Goal: Transaction & Acquisition: Book appointment/travel/reservation

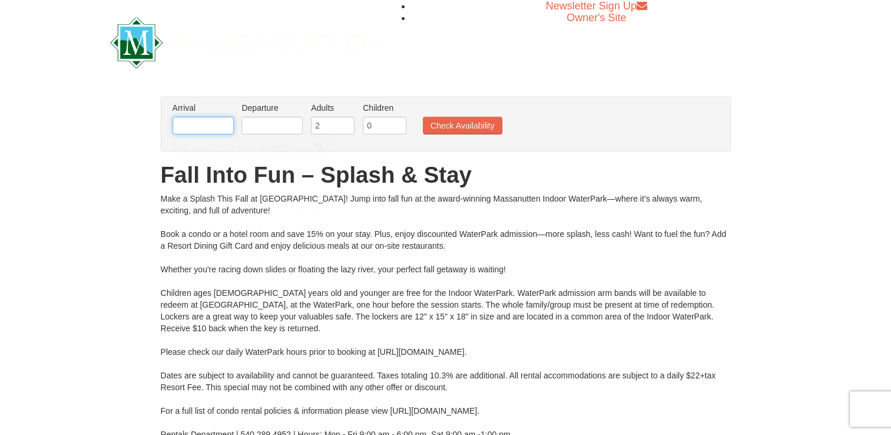
click at [208, 127] on input "text" at bounding box center [203, 126] width 61 height 18
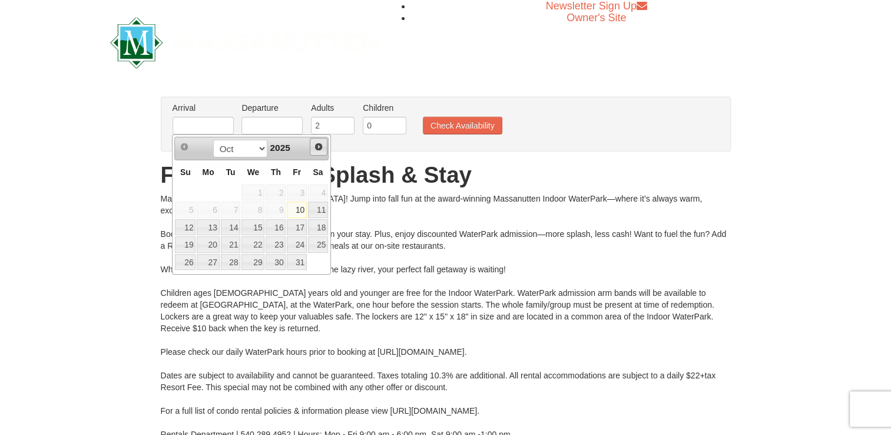
click at [317, 145] on span "Next" at bounding box center [318, 146] width 9 height 9
click at [316, 145] on span "Next" at bounding box center [318, 146] width 9 height 9
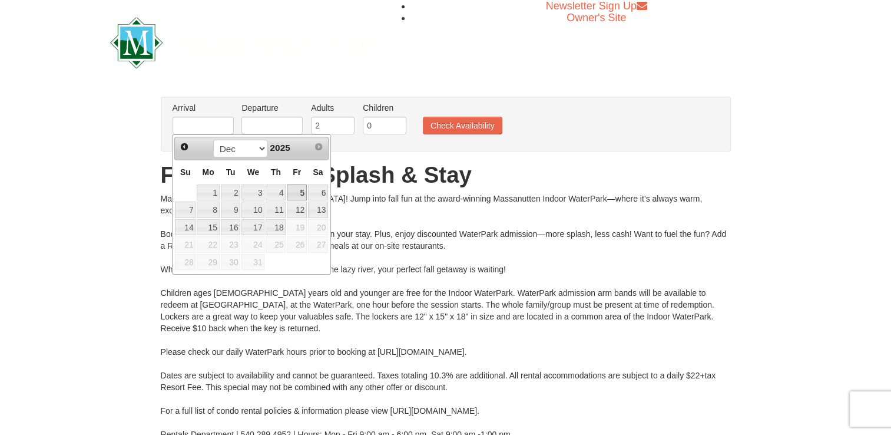
click at [296, 187] on link "5" at bounding box center [297, 192] width 20 height 16
type input "[DATE]"
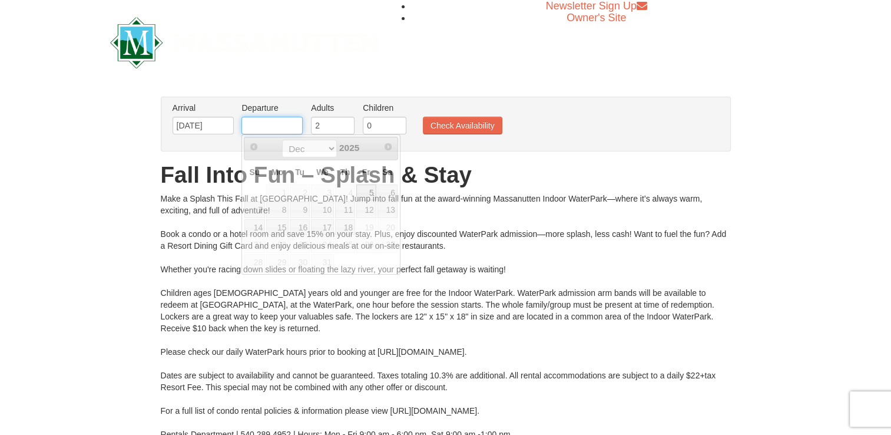
click at [296, 130] on input "text" at bounding box center [271, 126] width 61 height 18
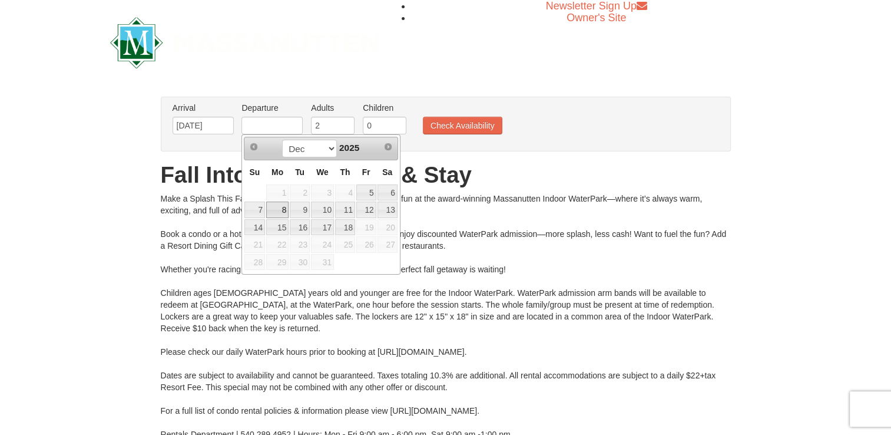
click at [284, 209] on link "8" at bounding box center [277, 209] width 22 height 16
type input "[DATE]"
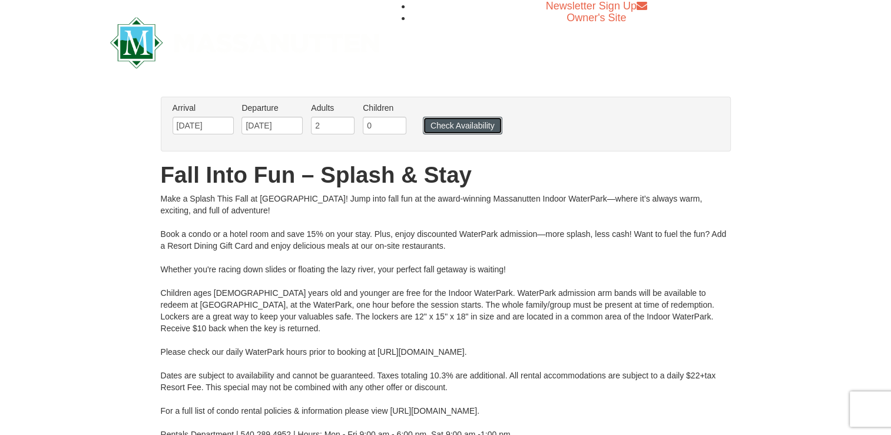
click at [465, 124] on button "Check Availability" at bounding box center [462, 126] width 79 height 18
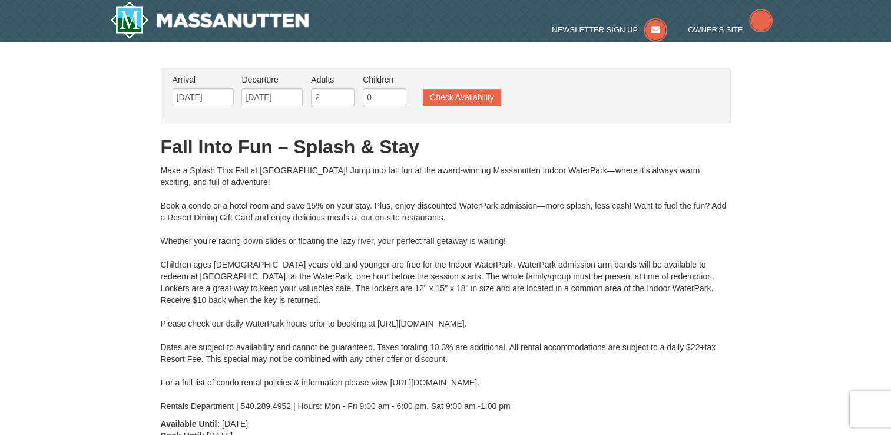
type input "12/06/2025"
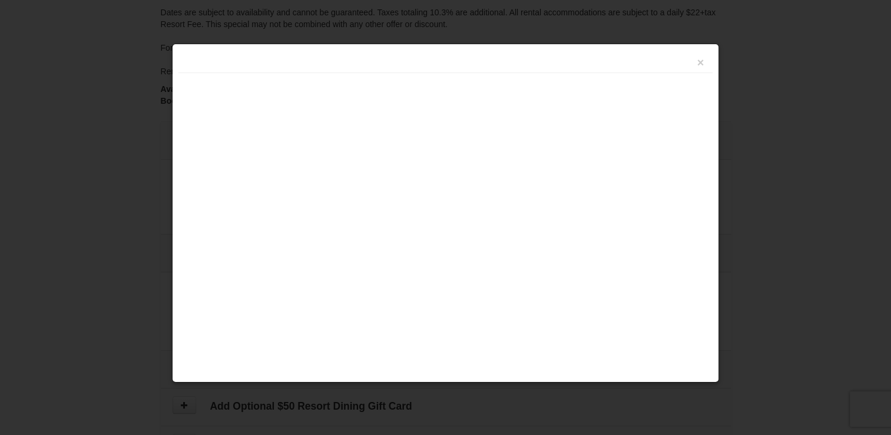
type input "[DATE]"
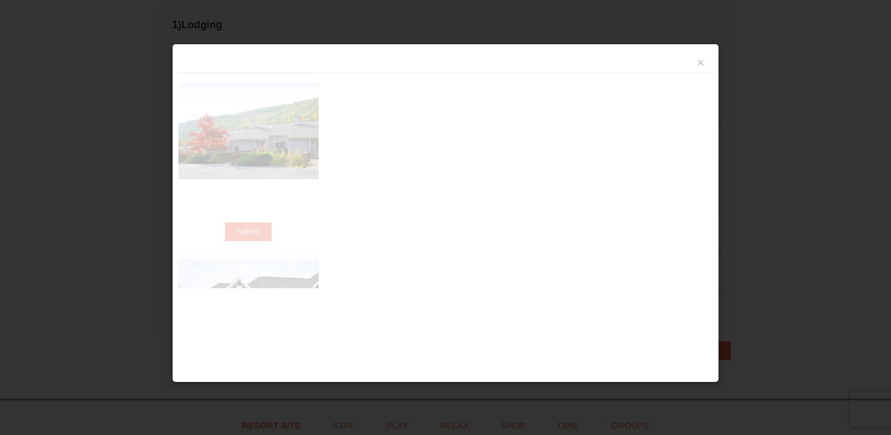
type input "[DATE]"
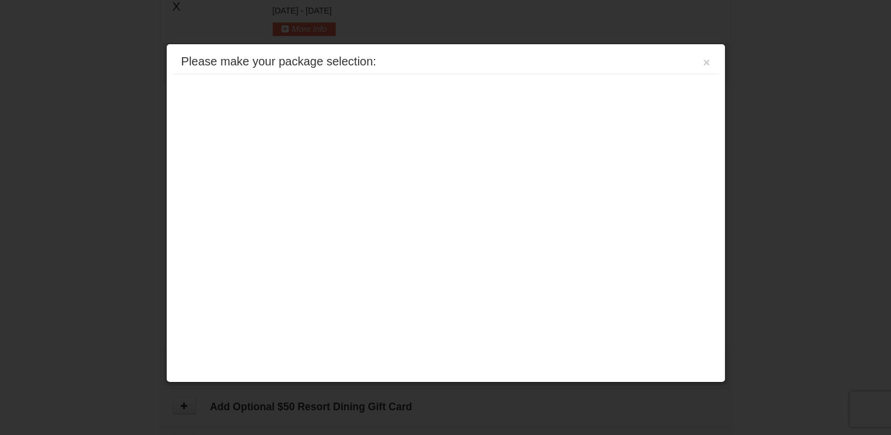
scroll to position [503, 0]
click at [705, 60] on button "×" at bounding box center [706, 63] width 7 height 12
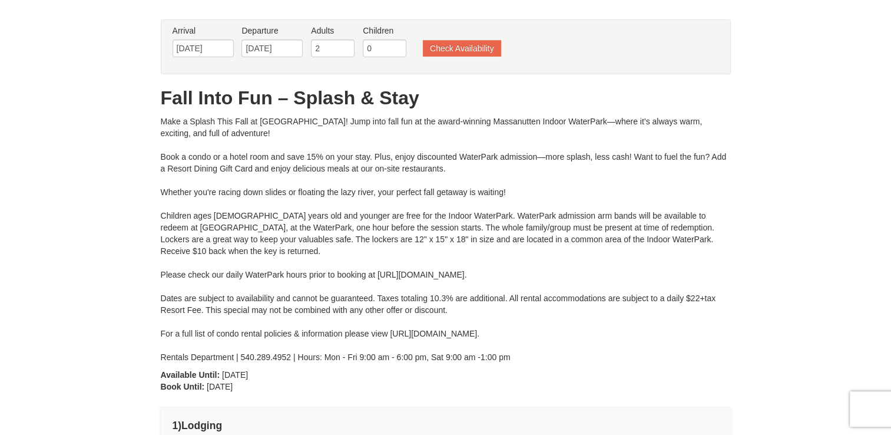
scroll to position [0, 0]
